Goal: Submit feedback/report problem

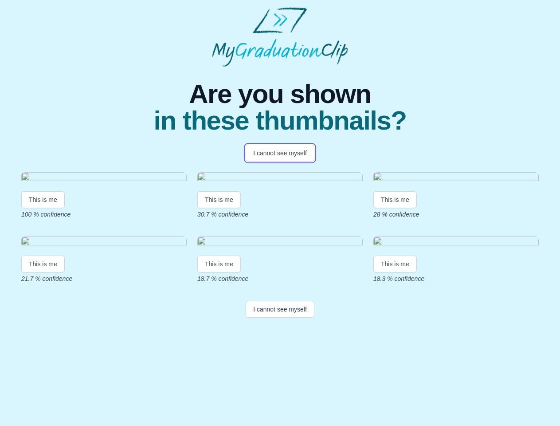
click at [280, 153] on button "I cannot see myself" at bounding box center [280, 153] width 69 height 17
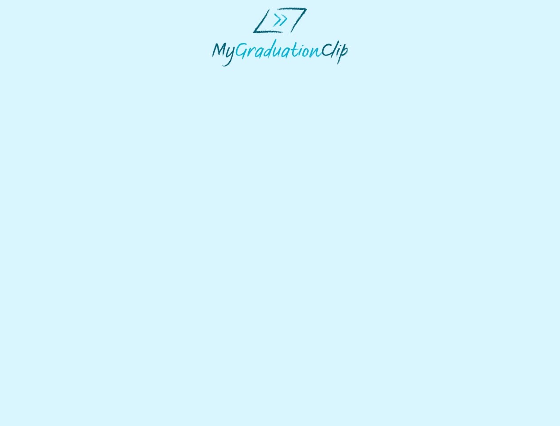
click at [43, 74] on html at bounding box center [280, 37] width 560 height 74
click at [220, 74] on html at bounding box center [280, 37] width 560 height 74
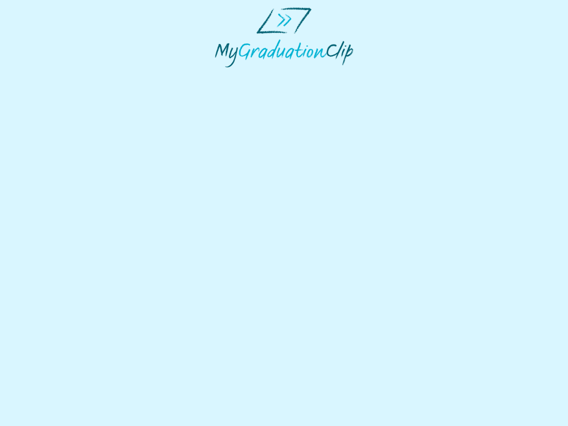
click at [397, 75] on html at bounding box center [284, 37] width 568 height 75
click at [43, 75] on html at bounding box center [284, 37] width 568 height 75
click at [220, 75] on html at bounding box center [284, 37] width 568 height 75
click at [397, 75] on html at bounding box center [284, 37] width 568 height 75
